Goal: Task Accomplishment & Management: Manage account settings

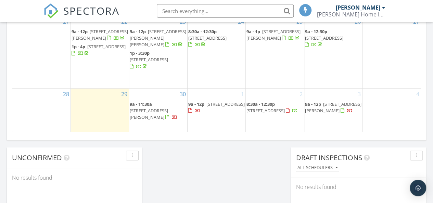
scroll to position [513, 0]
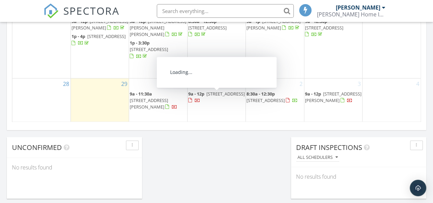
click at [212, 97] on span "209 Lancaster Rd, Wilmington 28409" at bounding box center [225, 94] width 38 height 6
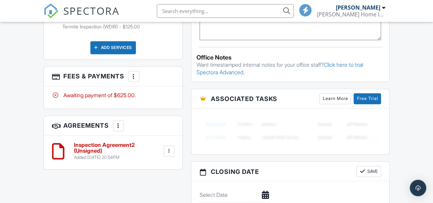
scroll to position [479, 0]
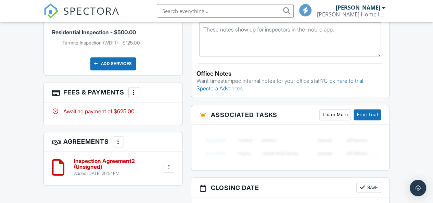
click at [133, 89] on div at bounding box center [133, 92] width 7 height 7
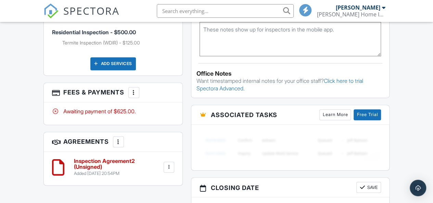
click at [132, 89] on div at bounding box center [133, 92] width 7 height 7
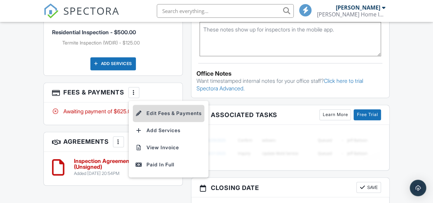
click at [174, 105] on li "Edit Fees & Payments" at bounding box center [168, 113] width 71 height 17
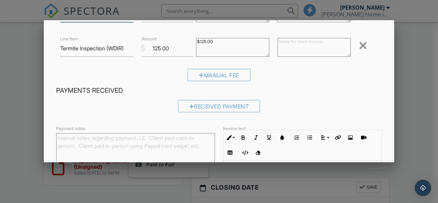
scroll to position [34, 0]
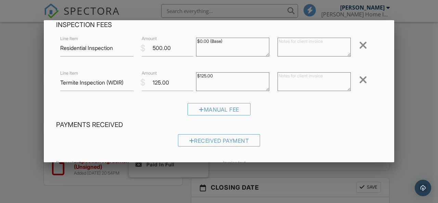
click at [359, 82] on div at bounding box center [363, 79] width 8 height 11
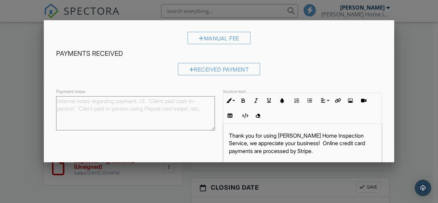
scroll to position [116, 0]
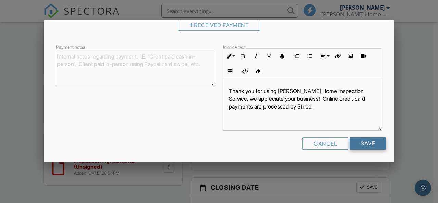
click at [359, 143] on input "Save" at bounding box center [368, 143] width 36 height 12
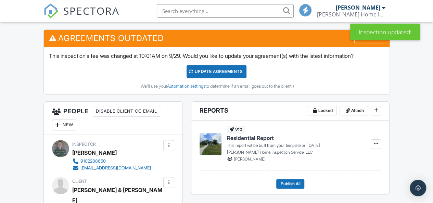
click at [226, 78] on div "Update Agreements" at bounding box center [216, 71] width 60 height 13
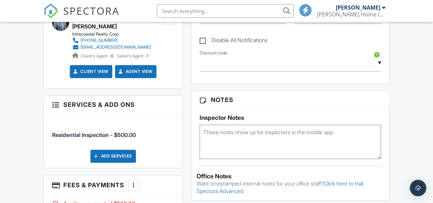
scroll to position [479, 0]
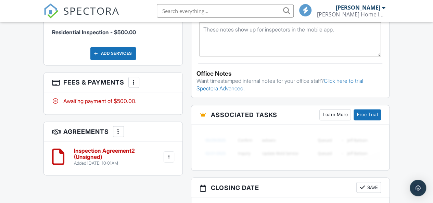
click at [94, 148] on h6 "Inspection Agreement2 (Unsigned)" at bounding box center [118, 154] width 88 height 12
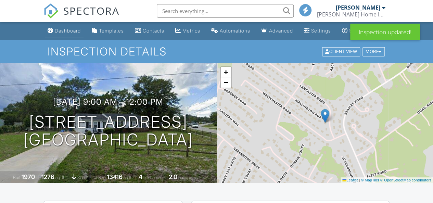
click at [62, 34] on div "Dashboard" at bounding box center [68, 31] width 26 height 6
